Goal: Task Accomplishment & Management: Manage account settings

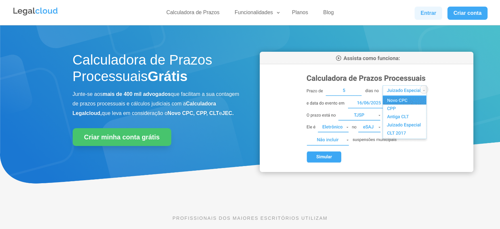
click at [424, 11] on link "Entrar" at bounding box center [429, 13] width 28 height 13
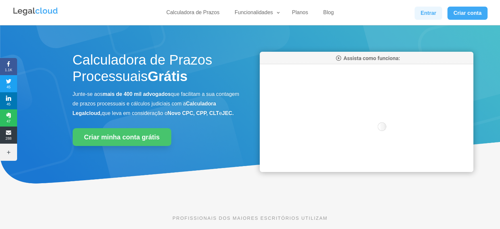
click at [422, 16] on link "Entrar" at bounding box center [429, 13] width 28 height 13
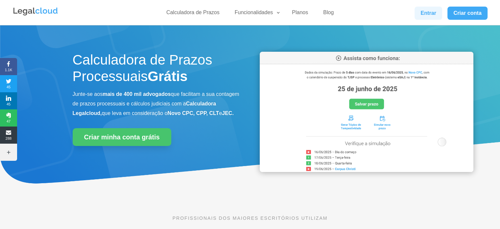
click at [428, 13] on link "Entrar" at bounding box center [429, 13] width 28 height 13
click at [415, 17] on div "Entrar" at bounding box center [429, 13] width 28 height 13
click at [417, 15] on link "Entrar" at bounding box center [429, 13] width 28 height 13
